Goal: Transaction & Acquisition: Download file/media

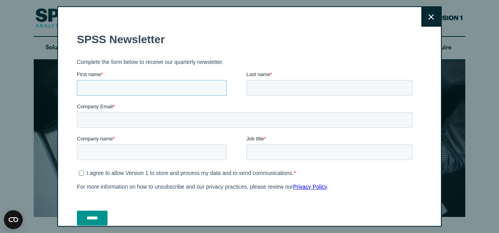
click at [171, 91] on input "First name *" at bounding box center [152, 88] width 150 height 16
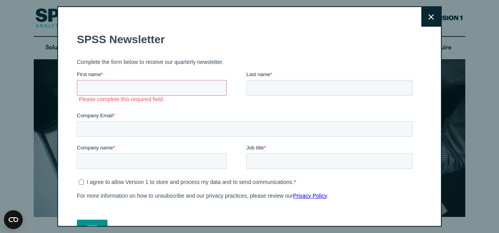
click at [421, 13] on button "Close" at bounding box center [431, 17] width 20 height 20
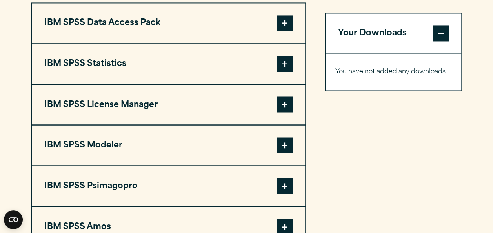
scroll to position [634, 0]
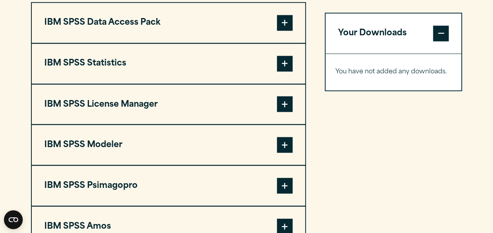
click at [370, 71] on p "You have not added any downloads." at bounding box center [393, 71] width 117 height 11
click at [286, 17] on span at bounding box center [285, 23] width 16 height 16
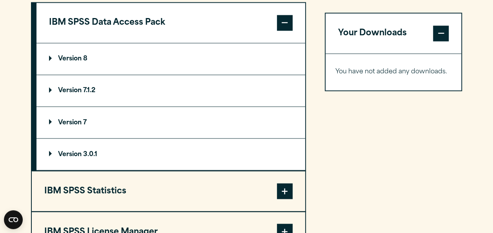
click at [286, 17] on span at bounding box center [285, 23] width 16 height 16
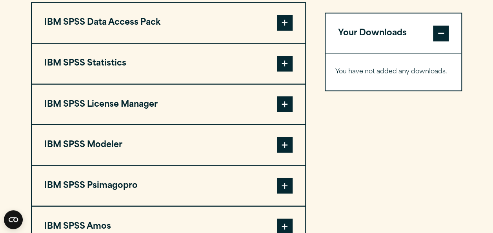
click at [286, 17] on span at bounding box center [285, 23] width 16 height 16
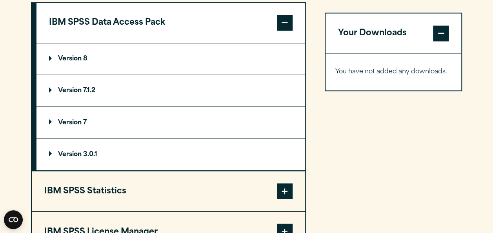
click at [49, 155] on p "Version 3.0.1" at bounding box center [73, 154] width 48 height 6
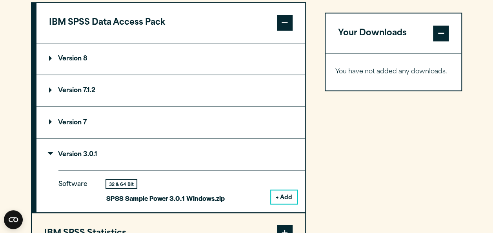
click at [49, 155] on p "Version 3.0.1" at bounding box center [73, 154] width 48 height 6
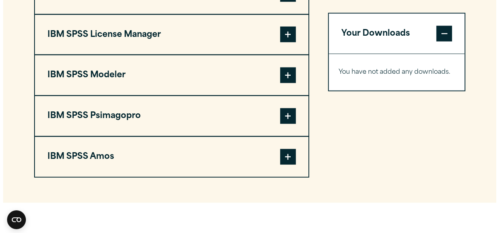
scroll to position [831, 0]
